Goal: Task Accomplishment & Management: Use online tool/utility

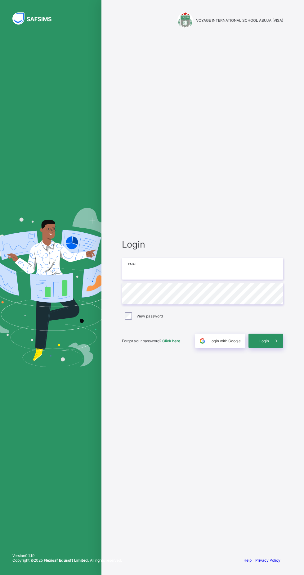
click at [212, 280] on input "email" at bounding box center [203, 269] width 162 height 22
type input "**********"
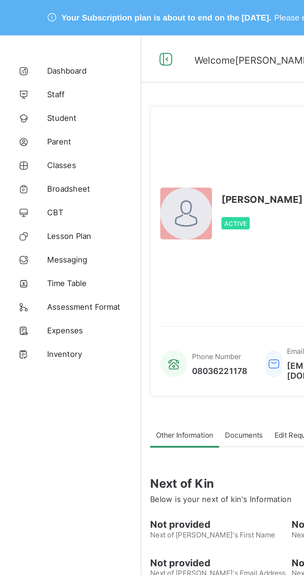
click at [31, 84] on span "Classes" at bounding box center [50, 86] width 50 height 5
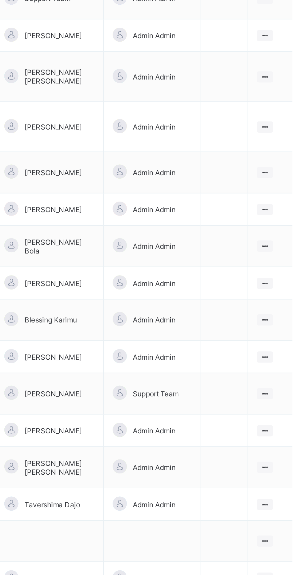
click at [0, 0] on ul "View Class Assign form Teacher" at bounding box center [0, 0] width 0 height 0
click at [0, 0] on div "View Class" at bounding box center [0, 0] width 0 height 0
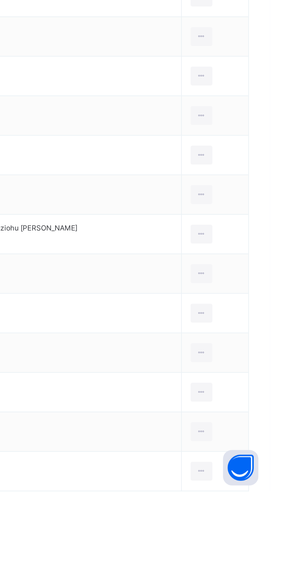
click at [266, 481] on icon at bounding box center [268, 481] width 5 height 6
click at [0, 0] on div "Transfer Student" at bounding box center [0, 0] width 0 height 0
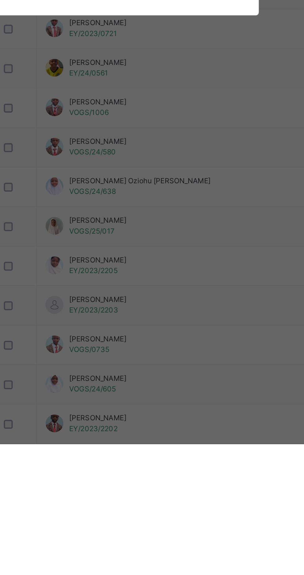
click at [135, 423] on div "× Transfer Student [PERSON_NAME]/2023/2205 × Transferring to Select class Selec…" at bounding box center [152, 287] width 304 height 575
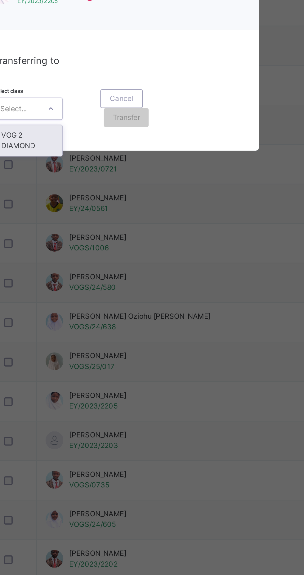
click at [125, 352] on div "VOG 2 DIAMOND" at bounding box center [107, 344] width 36 height 16
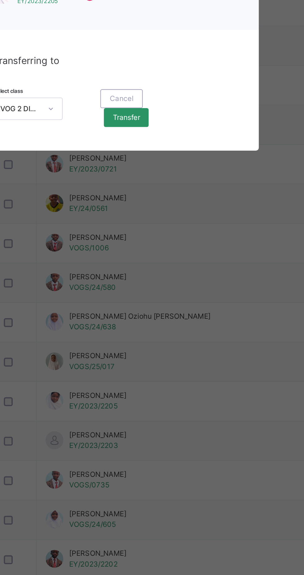
click at [166, 335] on span "Transfer" at bounding box center [158, 332] width 14 height 6
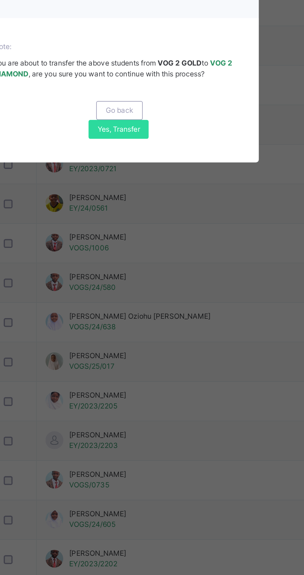
click at [166, 341] on span "Yes, Transfer" at bounding box center [154, 338] width 22 height 6
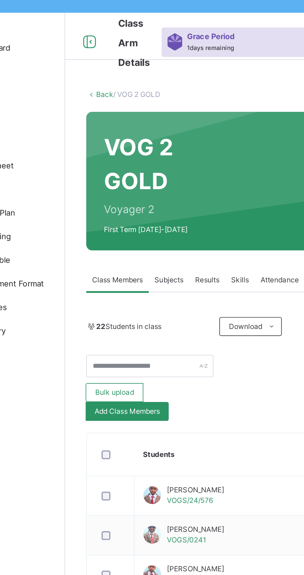
click at [97, 62] on link "Back" at bounding box center [95, 61] width 9 height 5
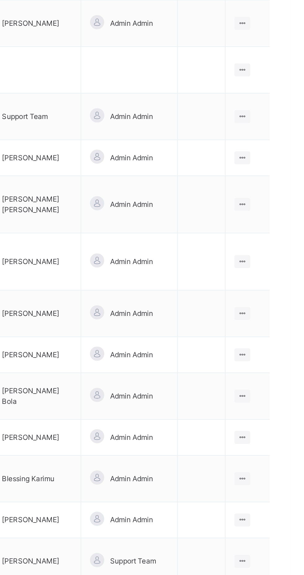
click at [278, 345] on icon at bounding box center [278, 346] width 5 height 5
click at [0, 0] on div "View Class" at bounding box center [0, 0] width 0 height 0
